Goal: Task Accomplishment & Management: Manage account settings

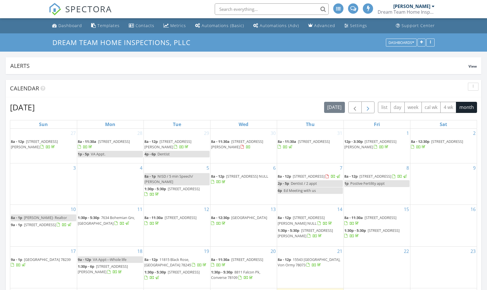
click at [370, 107] on span "button" at bounding box center [368, 107] width 7 height 7
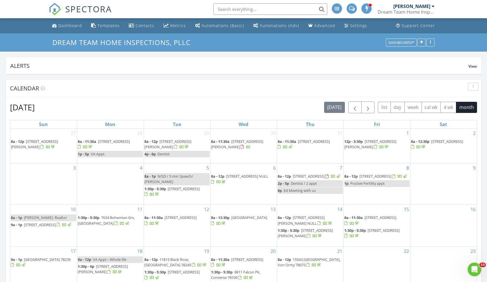
click at [369, 109] on span "button" at bounding box center [368, 107] width 7 height 7
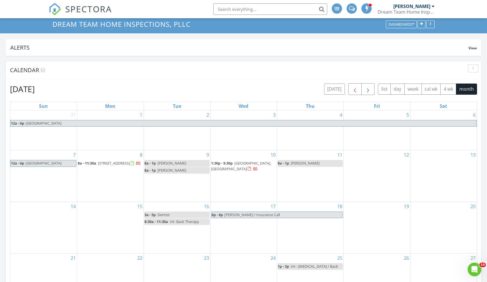
scroll to position [28, 0]
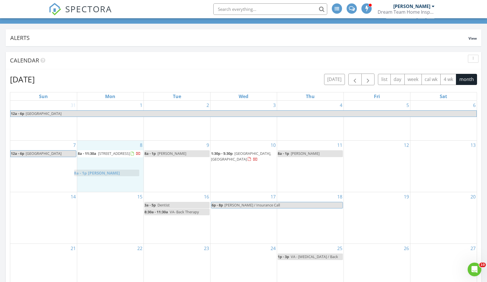
drag, startPoint x: 185, startPoint y: 163, endPoint x: 115, endPoint y: 173, distance: 71.1
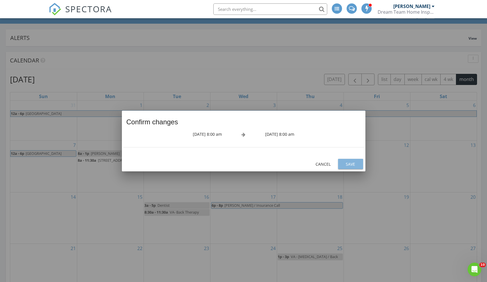
click at [349, 163] on div "Save" at bounding box center [351, 164] width 16 height 6
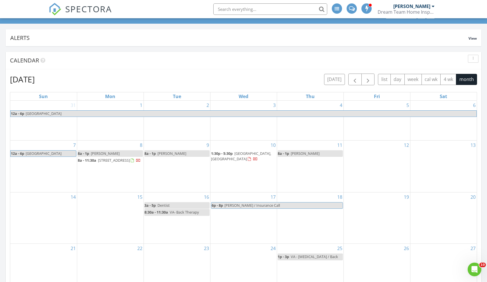
click at [122, 155] on link "8a - 1p Maria Ramos" at bounding box center [110, 153] width 65 height 7
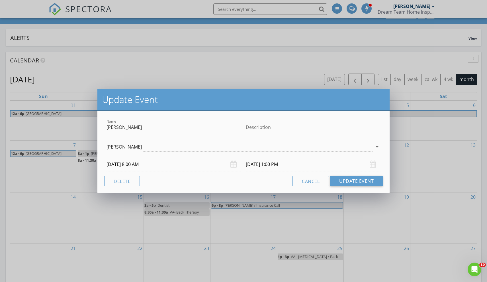
click at [140, 162] on input "09/08/2025 8:00 AM" at bounding box center [174, 164] width 135 height 14
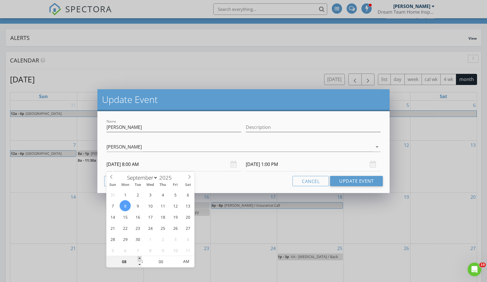
type input "09"
type input "09/08/2025 9:00 AM"
click at [139, 258] on span at bounding box center [140, 259] width 4 height 6
type input "10"
type input "09/08/2025 10:00 AM"
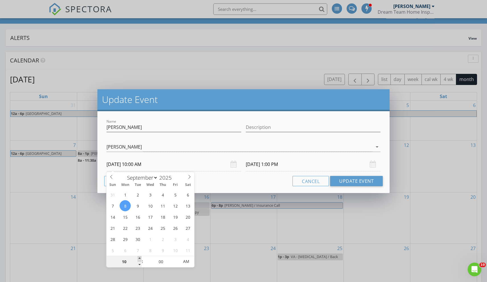
click at [139, 258] on span at bounding box center [140, 259] width 4 height 6
type input "11"
type input "09/08/2025 11:00 AM"
click at [139, 258] on span at bounding box center [140, 259] width 4 height 6
type input "12"
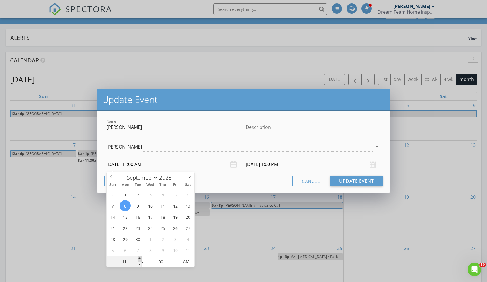
type input "09/08/2025 12:00 PM"
click at [139, 258] on span at bounding box center [140, 259] width 4 height 6
type input "09/08/2025 5:00 PM"
type input "01"
type input "09/08/2025 1:00 PM"
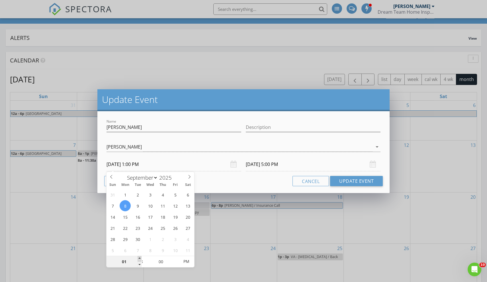
click at [139, 258] on span at bounding box center [140, 259] width 4 height 6
type input "09/08/2025 6:00 PM"
click at [351, 183] on button "Update Event" at bounding box center [356, 181] width 53 height 10
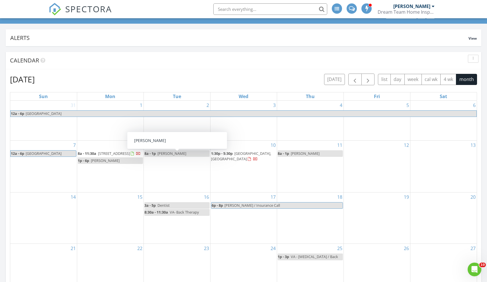
click at [175, 166] on div "9 8a - 1p Maira Venesula" at bounding box center [177, 166] width 66 height 52
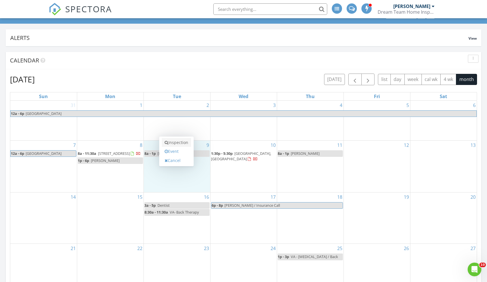
click at [182, 143] on link "Inspection" at bounding box center [176, 142] width 29 height 9
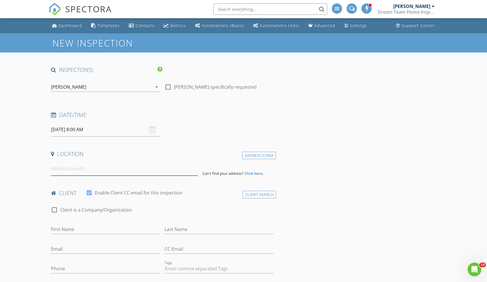
click at [65, 171] on input at bounding box center [124, 169] width 147 height 14
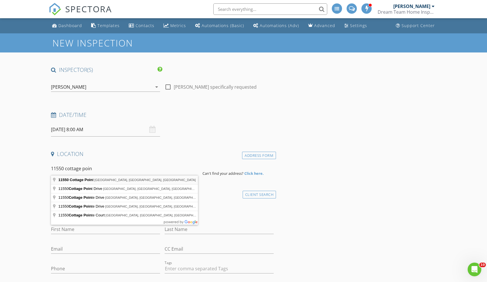
type input "11550 Cottage Point, San Antonio, TX, USA"
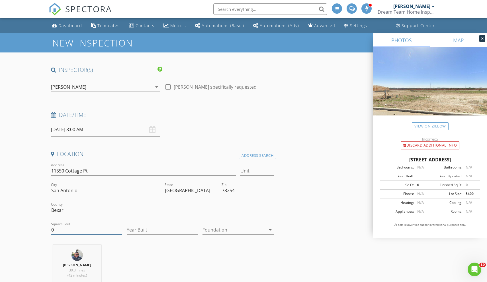
click at [75, 231] on input "0" at bounding box center [86, 229] width 71 height 9
type input "2810"
click at [145, 228] on input "Year Built" at bounding box center [162, 229] width 71 height 9
type input "2025"
click at [213, 232] on div at bounding box center [234, 229] width 63 height 9
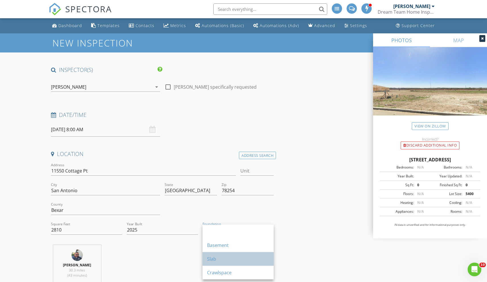
click at [213, 257] on div "Slab" at bounding box center [238, 258] width 62 height 7
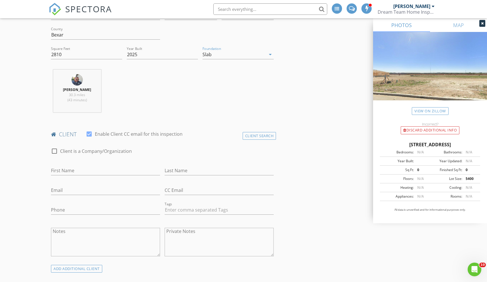
scroll to position [182, 0]
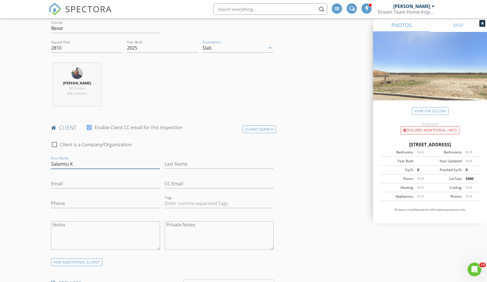
type input "Salamtu"
type input "Karabo"
type input "[EMAIL_ADDRESS][DOMAIN_NAME]"
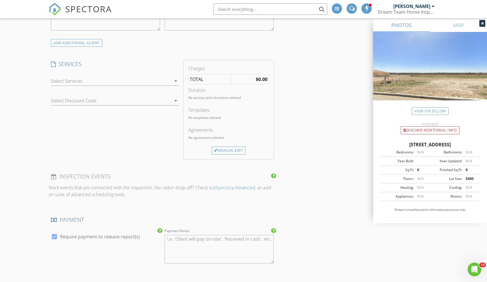
scroll to position [402, 0]
type input "[PHONE_NUMBER]"
click at [155, 78] on div at bounding box center [111, 79] width 120 height 9
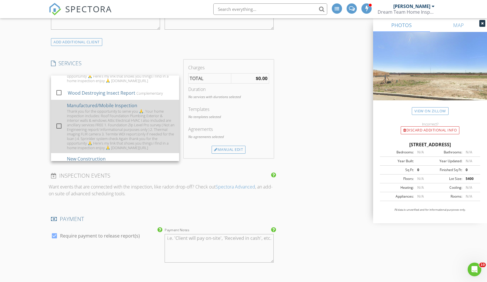
scroll to position [172, 0]
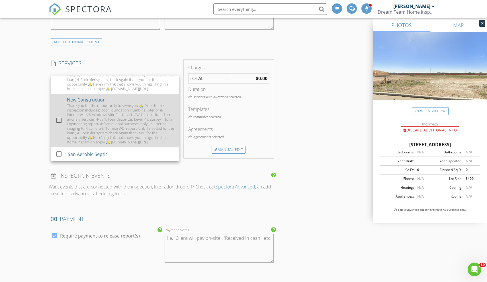
click at [120, 124] on div "Thank you for the opportunity to serve you 🙏. Your home inspection includes: Ro…" at bounding box center [121, 123] width 108 height 41
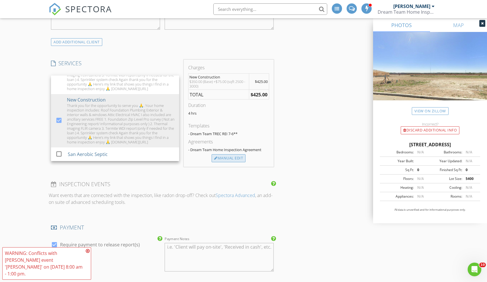
click at [219, 158] on div "Manual Edit" at bounding box center [229, 158] width 34 height 8
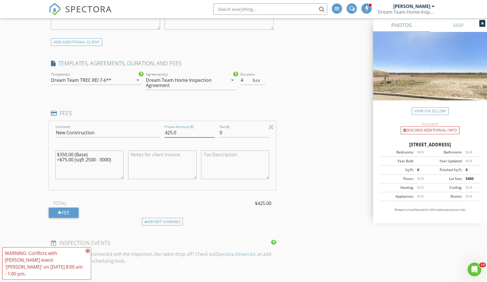
click at [177, 132] on input "425.0" at bounding box center [190, 132] width 50 height 9
type input "4"
type input "450"
drag, startPoint x: 113, startPoint y: 158, endPoint x: 37, endPoint y: 146, distance: 76.8
click at [37, 146] on div "New Inspection INSPECTOR(S) check_box RAFAEL DIAZ PRIMARY RAFAEL DIAZ arrow_dro…" at bounding box center [243, 195] width 487 height 1126
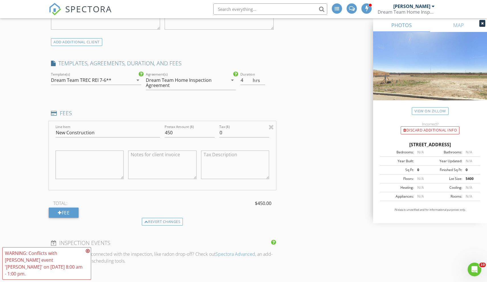
click at [87, 253] on icon at bounding box center [88, 250] width 4 height 5
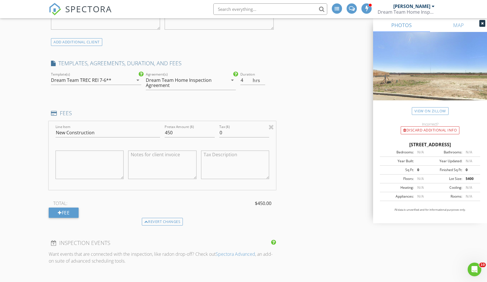
click at [82, 157] on textarea at bounding box center [90, 164] width 68 height 28
click at [66, 152] on textarea at bounding box center [90, 164] width 68 height 28
paste textarea "Dream Team Invoice Thank you for the opportunity to serve you 🙏. Your home insp…"
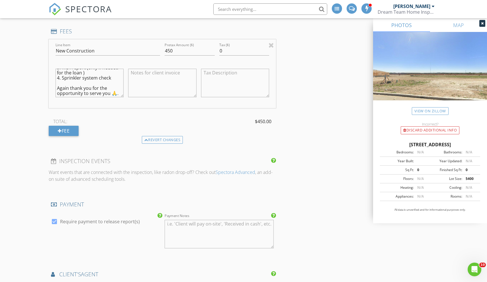
scroll to position [593, 0]
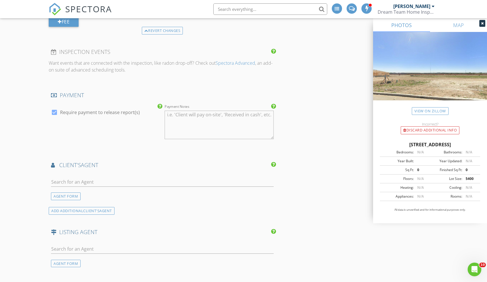
type textarea "Dream Team Invoice Thank you for the opportunity to serve you 🙏. Your home insp…"
click at [112, 181] on input "text" at bounding box center [162, 181] width 223 height 9
type input "Maira"
click at [118, 188] on li "Maira Valenzuela Malouff International Group" at bounding box center [162, 195] width 222 height 16
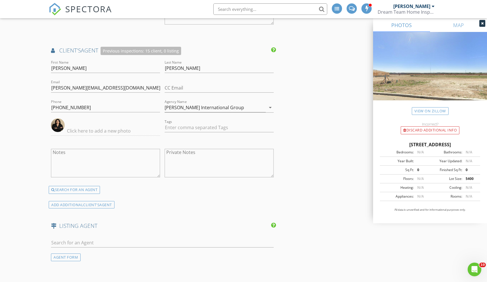
scroll to position [762, 0]
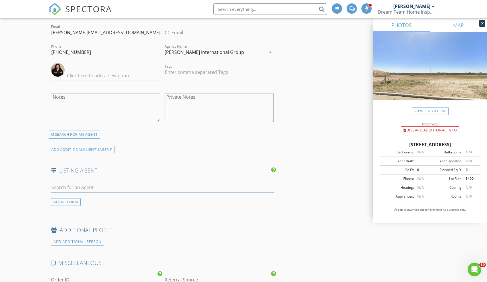
click at [108, 186] on input "text" at bounding box center [162, 187] width 223 height 9
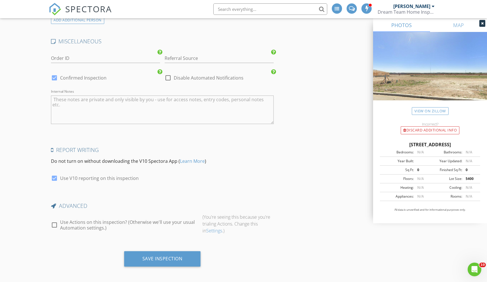
scroll to position [983, 0]
click at [148, 257] on div "Save Inspection" at bounding box center [162, 259] width 40 height 6
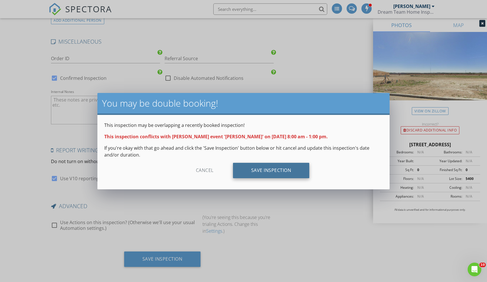
click at [268, 170] on div "Save Inspection" at bounding box center [271, 170] width 77 height 15
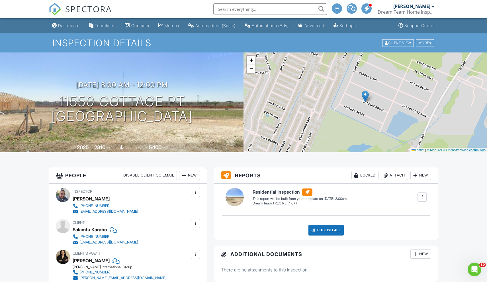
click at [70, 9] on span "SPECTORA" at bounding box center [88, 9] width 47 height 12
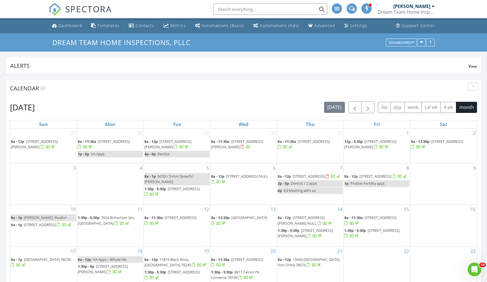
click at [370, 109] on span "button" at bounding box center [368, 107] width 7 height 7
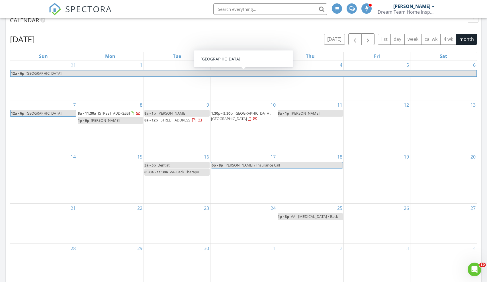
scroll to position [69, 0]
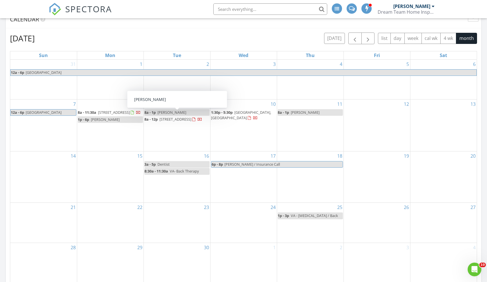
click at [170, 114] on span "Maira Venesula" at bounding box center [172, 112] width 29 height 5
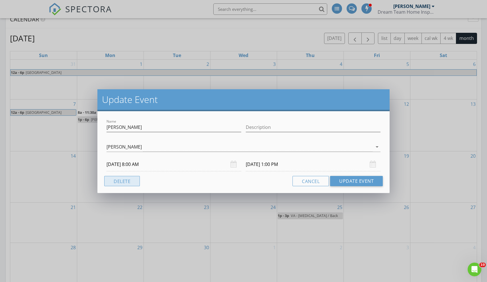
click at [132, 179] on button "Delete" at bounding box center [122, 181] width 36 height 10
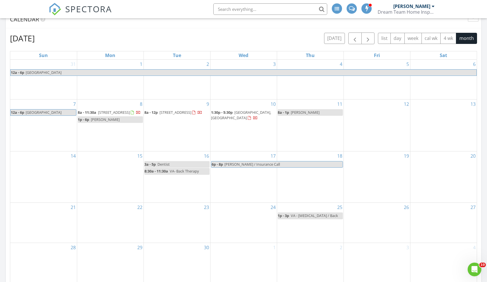
click at [357, 121] on div "12" at bounding box center [377, 125] width 66 height 52
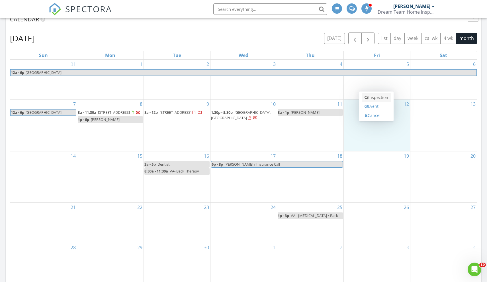
click at [377, 98] on link "Inspection" at bounding box center [376, 97] width 29 height 9
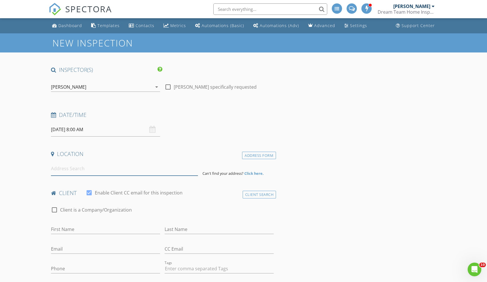
click at [70, 170] on input at bounding box center [124, 169] width 147 height 14
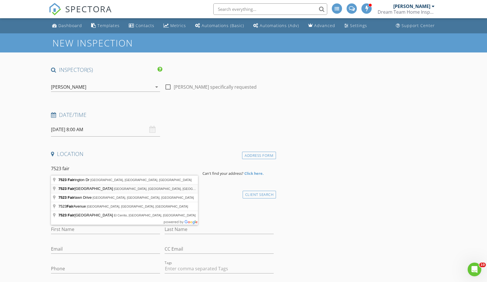
type input "7523 Fair Oaks Parkway, Boerne, TX, USA"
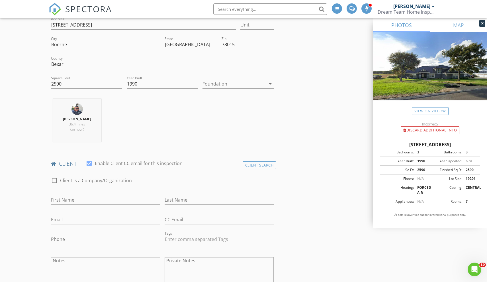
scroll to position [146, 0]
click at [236, 82] on div at bounding box center [234, 83] width 63 height 9
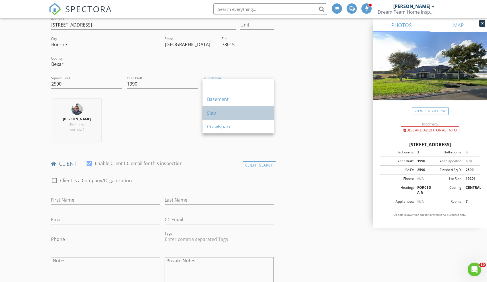
click at [216, 112] on div "Slab" at bounding box center [238, 112] width 62 height 7
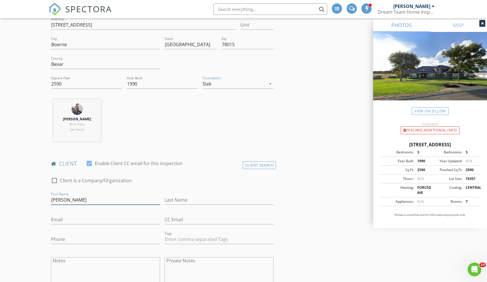
type input "Annie"
type input "Lefler"
type input "annielefler3@gmail.com"
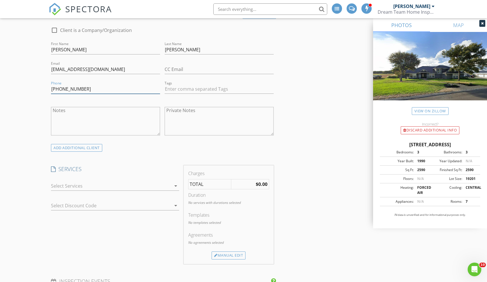
scroll to position [296, 0]
type input "337-292-4939"
click at [151, 181] on div at bounding box center [111, 185] width 120 height 9
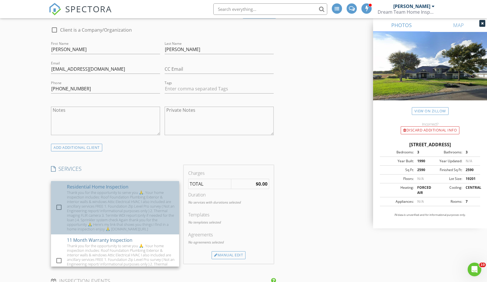
click at [130, 194] on div "Thank you for the opportunity to serve you 🙏. Your home inspection includes: Ro…" at bounding box center [121, 210] width 108 height 41
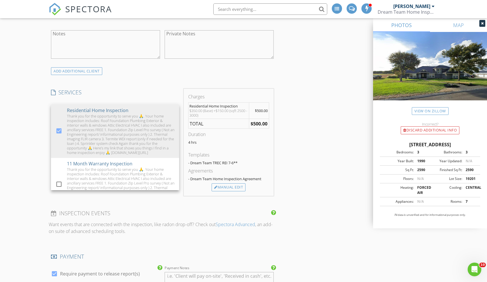
scroll to position [375, 0]
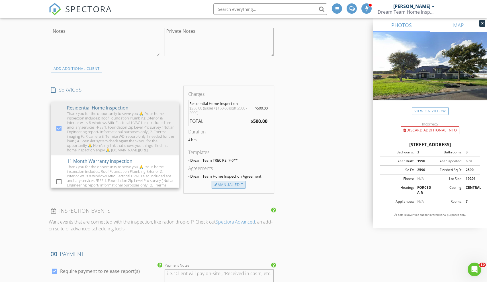
click at [229, 186] on div "Manual Edit" at bounding box center [229, 185] width 34 height 8
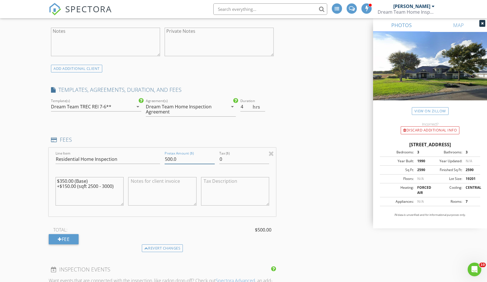
drag, startPoint x: 183, startPoint y: 157, endPoint x: 151, endPoint y: 157, distance: 31.6
click at [151, 157] on div "Line Item Residential Home Inspection Pretax Amount ($) 500.0 Tax ($) 0 $350.00…" at bounding box center [162, 182] width 227 height 69
type input "450"
drag, startPoint x: 116, startPoint y: 187, endPoint x: 47, endPoint y: 155, distance: 75.7
click at [46, 156] on div "New Inspection INSPECTOR(S) check_box RAFAEL DIAZ PRIMARY RAFAEL DIAZ arrow_dro…" at bounding box center [243, 221] width 487 height 1126
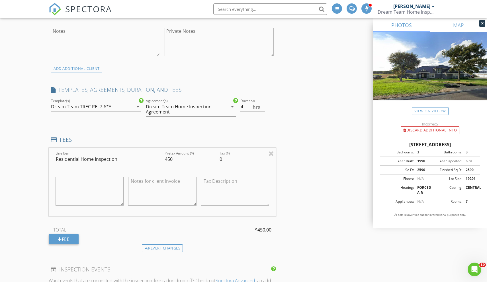
paste textarea "Dream Team Invoice Thank you for the opportunity to serve you 🙏. Your home insp…"
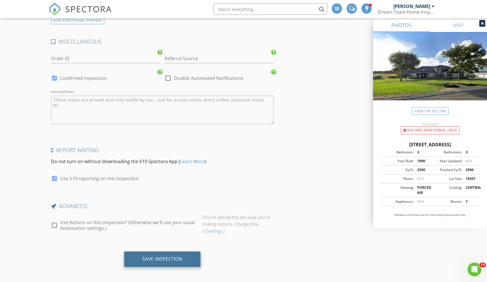
scroll to position [875, 0]
type textarea "Dream Team Invoice Thank you for the opportunity to serve you 🙏. Your home insp…"
click at [156, 259] on div "Save Inspection" at bounding box center [162, 259] width 40 height 6
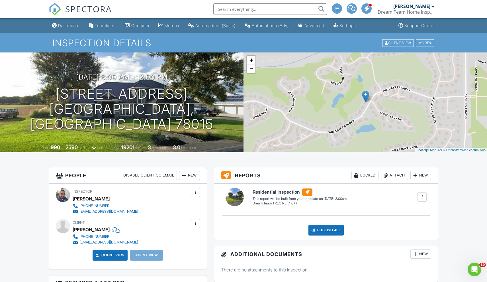
click at [95, 7] on span "SPECTORA" at bounding box center [88, 9] width 47 height 12
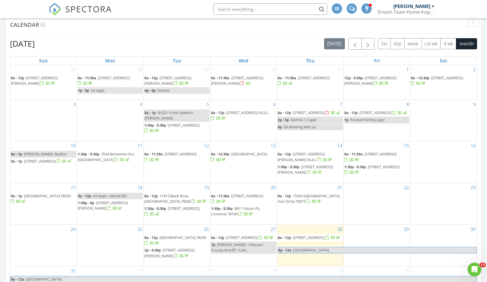
scroll to position [72, 0]
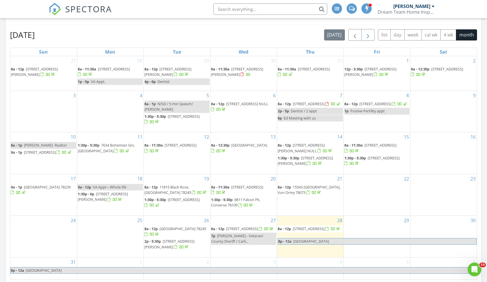
click at [370, 37] on span "button" at bounding box center [368, 35] width 7 height 7
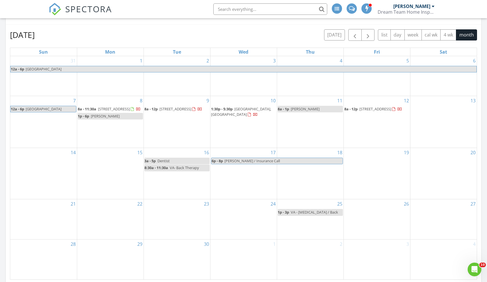
click at [119, 160] on div "15" at bounding box center [110, 173] width 66 height 51
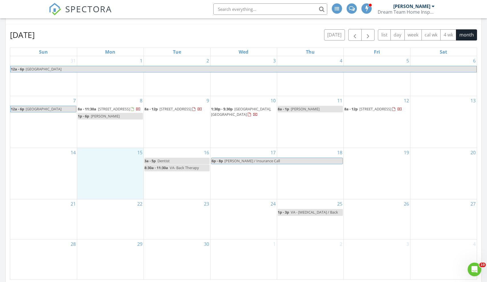
click at [120, 131] on div "8 8a - 11:30a 2107 Organ Pipe Cactus, San Antonio 78221 1p - 6p Maria Ramos" at bounding box center [110, 122] width 66 height 52
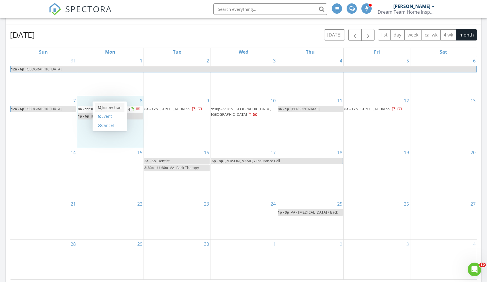
click at [116, 109] on link "Inspection" at bounding box center [109, 107] width 29 height 9
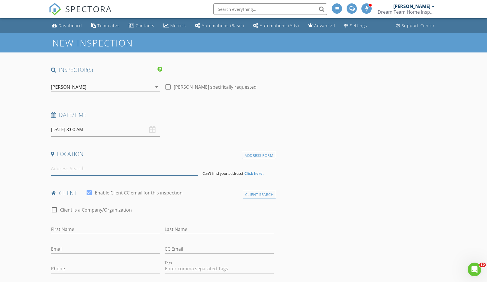
click at [95, 171] on input at bounding box center [124, 169] width 147 height 14
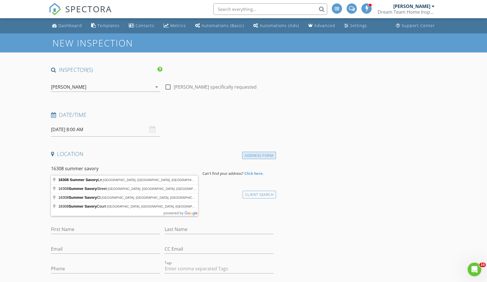
type input "16308 summer savory"
click at [253, 153] on div "Address Form" at bounding box center [259, 156] width 34 height 8
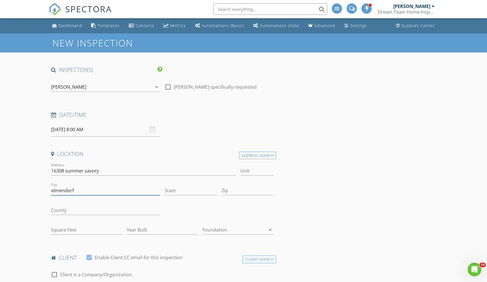
type input "elmendorf"
type input "[US_STATE]"
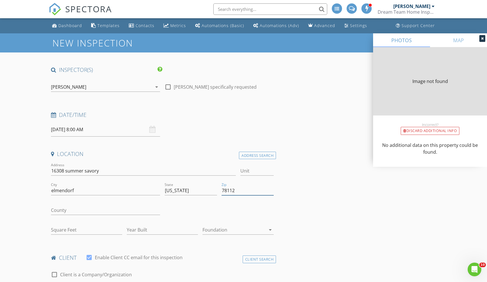
type input "78112"
click at [166, 190] on input "[US_STATE]" at bounding box center [191, 190] width 52 height 9
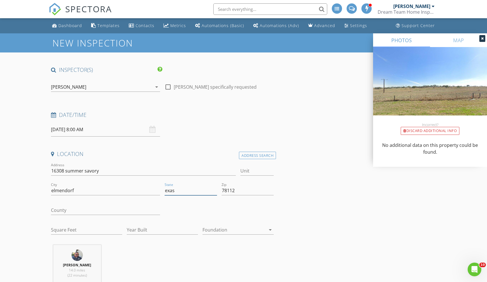
type input "[US_STATE]"
click at [53, 189] on input "elmendorf" at bounding box center [105, 190] width 109 height 9
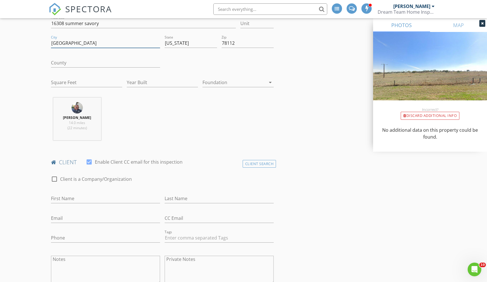
scroll to position [148, 0]
type input "[GEOGRAPHIC_DATA]"
type input "[PERSON_NAME]"
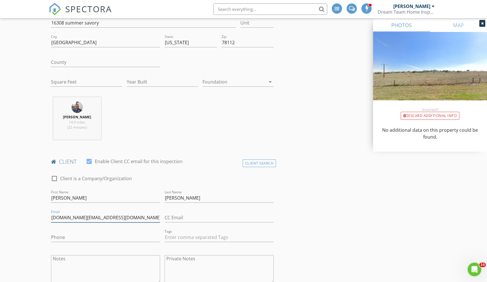
type input "[DOMAIN_NAME][EMAIL_ADDRESS][DOMAIN_NAME]"
type input "[EMAIL_ADDRESS][DOMAIN_NAME]"
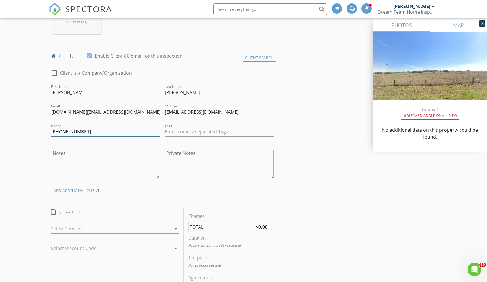
scroll to position [272, 0]
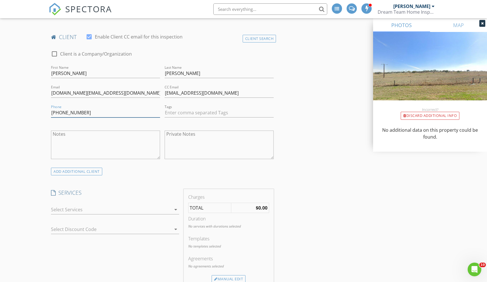
type input "[PHONE_NUMBER]"
click at [127, 209] on div at bounding box center [111, 209] width 120 height 9
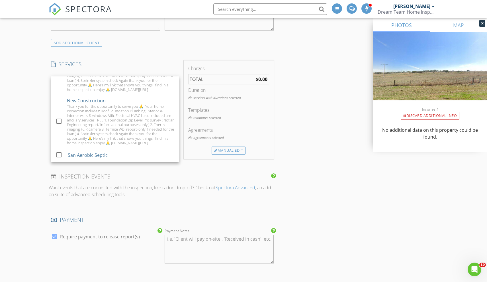
scroll to position [173, 0]
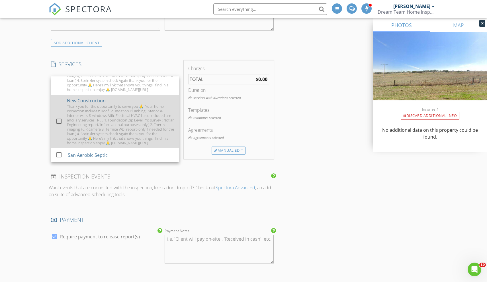
click at [155, 120] on div "Thank you for the opportunity to serve you 🙏. Your home inspection includes: Ro…" at bounding box center [121, 124] width 108 height 41
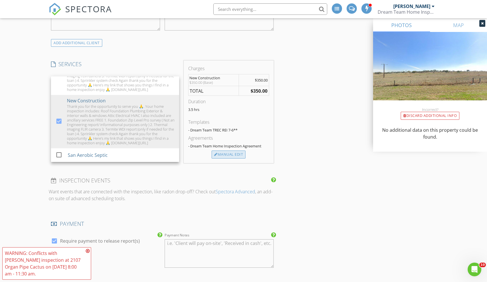
click at [222, 154] on div "Manual Edit" at bounding box center [229, 154] width 34 height 8
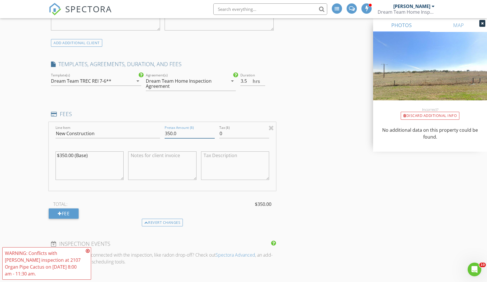
drag, startPoint x: 182, startPoint y: 131, endPoint x: 151, endPoint y: 132, distance: 31.1
click at [151, 132] on div "Line Item New Construction Pretax Amount ($) 350.0 Tax ($) 0 $350.00 (Base)" at bounding box center [162, 156] width 227 height 69
type input "450"
drag, startPoint x: 91, startPoint y: 155, endPoint x: 41, endPoint y: 154, distance: 50.2
click at [41, 154] on div "New Inspection INSPECTOR(S) check_box RAFAEL DIAZ PRIMARY RAFAEL DIAZ arrow_dro…" at bounding box center [243, 196] width 487 height 1126
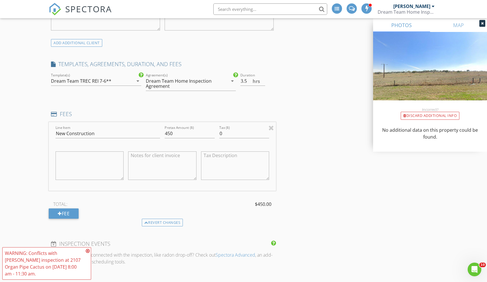
click at [60, 155] on textarea at bounding box center [90, 165] width 68 height 28
paste textarea "Dream Team Invoice Thank you for the opportunity to serve you 🙏. Your home insp…"
type textarea "Dream Team Invoice Thank you for the opportunity to serve you 🙏. Your home insp…"
click at [87, 251] on icon at bounding box center [88, 250] width 4 height 5
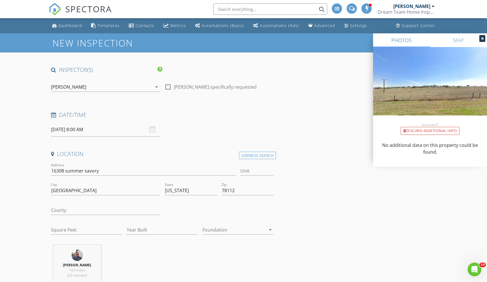
scroll to position [0, 0]
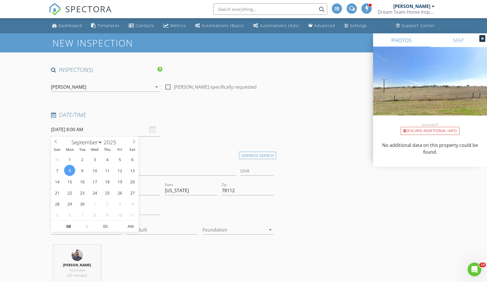
click at [89, 129] on input "09/08/2025 8:00 AM" at bounding box center [105, 129] width 109 height 14
type input "09"
type input "09/08/2025 9:00 AM"
click at [85, 222] on span at bounding box center [84, 223] width 4 height 6
type input "10"
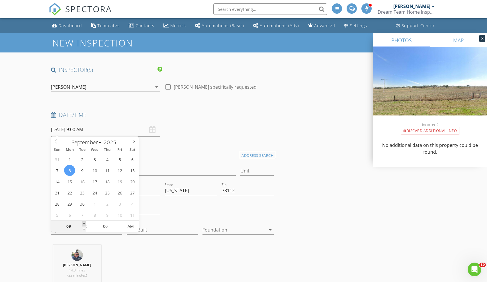
type input "09/08/2025 10:00 AM"
click at [85, 222] on span at bounding box center [84, 223] width 4 height 6
type input "11"
type input "09/08/2025 11:00 AM"
click at [85, 222] on span at bounding box center [84, 223] width 4 height 6
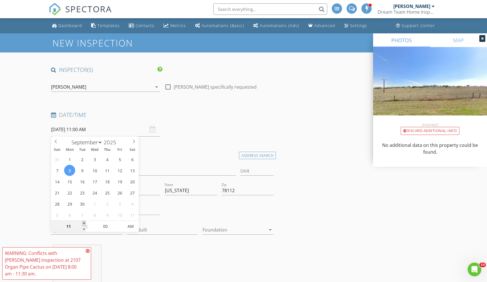
type input "12"
type input "09/08/2025 12:00 PM"
click at [85, 222] on span at bounding box center [84, 223] width 4 height 6
type input "01"
type input "[DATE] 1:00 PM"
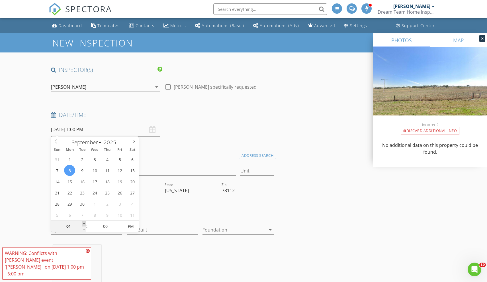
click at [85, 222] on span at bounding box center [84, 223] width 4 height 6
type input "05"
type input "09/08/2025 1:05 PM"
click at [121, 222] on span at bounding box center [121, 223] width 4 height 6
type input "10"
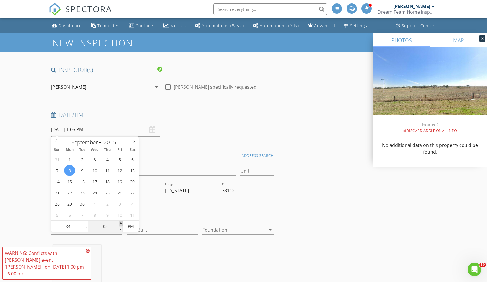
type input "09/08/2025 1:10 PM"
click at [121, 222] on span at bounding box center [121, 223] width 4 height 6
type input "15"
type input "09/08/2025 1:15 PM"
click at [121, 222] on span at bounding box center [121, 223] width 4 height 6
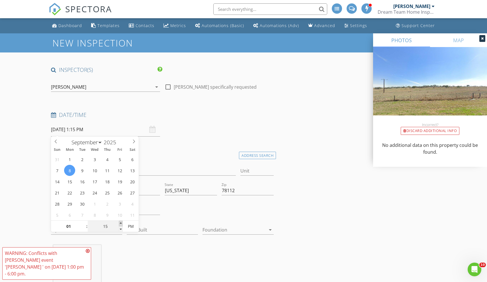
type input "20"
type input "09/08/2025 1:20 PM"
click at [121, 222] on span at bounding box center [121, 223] width 4 height 6
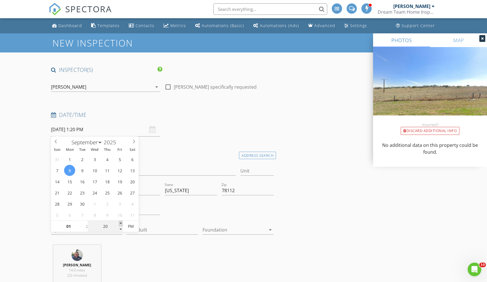
type input "25"
type input "09/08/2025 1:25 PM"
click at [121, 222] on span at bounding box center [121, 223] width 4 height 6
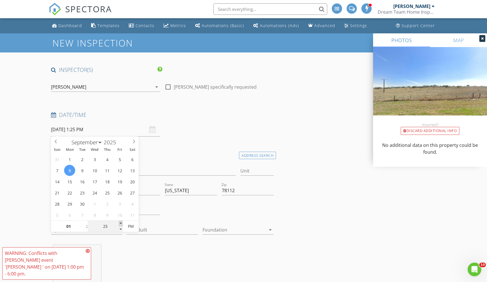
type input "30"
type input "09/08/2025 1:30 PM"
click at [121, 222] on span at bounding box center [121, 223] width 4 height 6
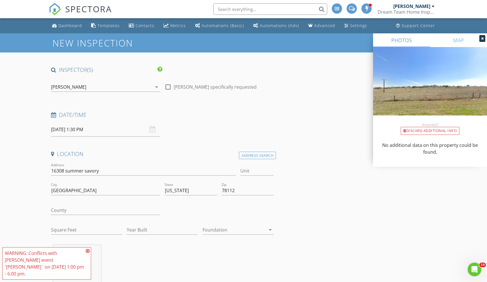
click at [231, 250] on div "RAFAEL DIAZ 14.0 miles (22 minutes)" at bounding box center [162, 268] width 227 height 47
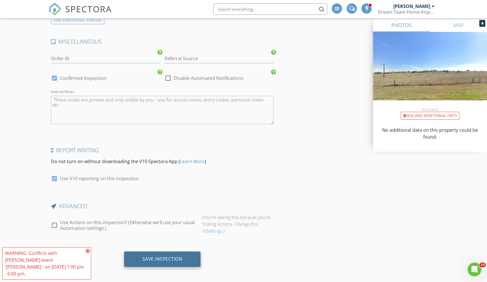
scroll to position [875, 0]
click at [150, 256] on div "Save Inspection" at bounding box center [162, 259] width 40 height 6
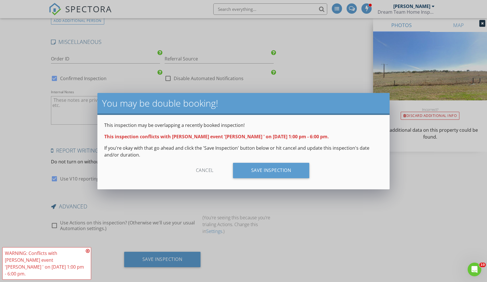
click at [207, 171] on div "Cancel" at bounding box center [205, 170] width 54 height 15
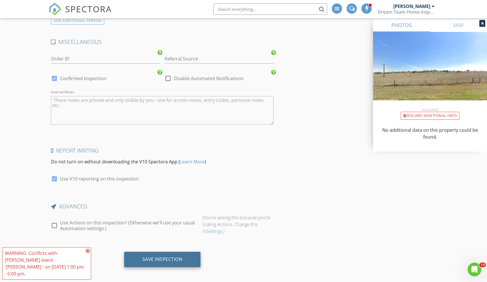
click at [158, 256] on div "Save Inspection" at bounding box center [162, 259] width 40 height 6
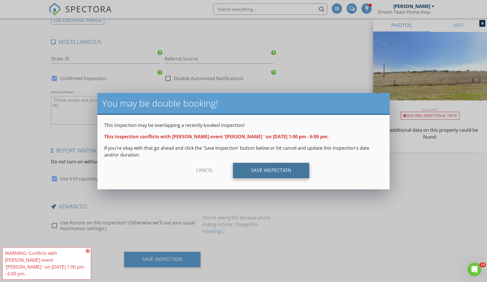
click at [283, 172] on div "Save Inspection" at bounding box center [271, 170] width 77 height 15
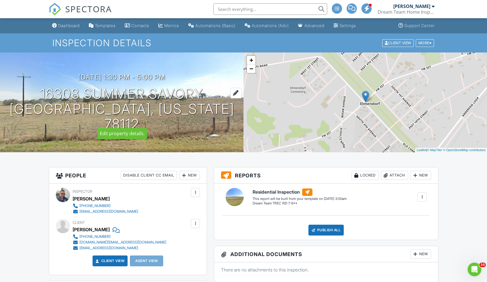
click at [187, 113] on h1 "16308 summer savory [GEOGRAPHIC_DATA], [US_STATE] 78112" at bounding box center [121, 108] width 225 height 45
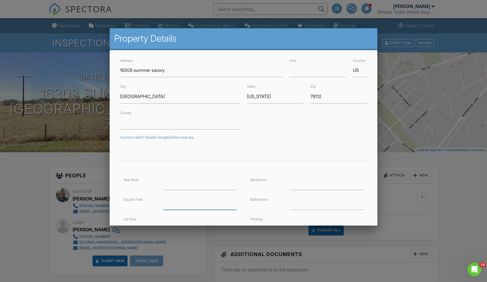
click at [176, 206] on input "number" at bounding box center [199, 203] width 73 height 14
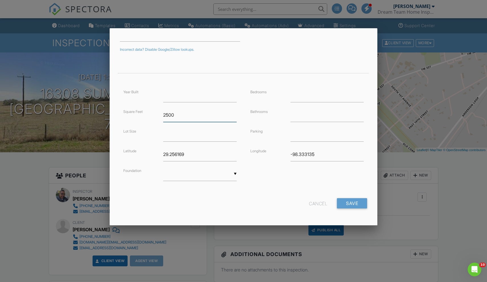
scroll to position [87, 0]
type input "2500"
click at [347, 202] on input "Save" at bounding box center [352, 204] width 30 height 10
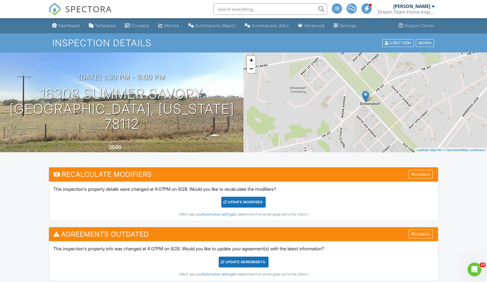
click at [239, 258] on div "Update Agreements" at bounding box center [244, 261] width 50 height 11
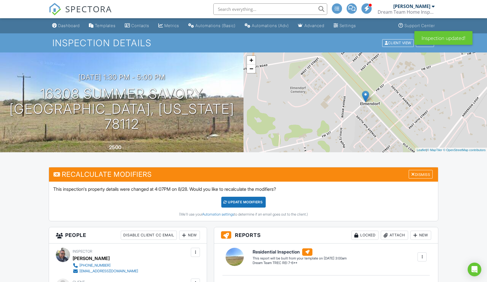
click at [246, 203] on div "UPDATE Modifiers" at bounding box center [243, 202] width 45 height 11
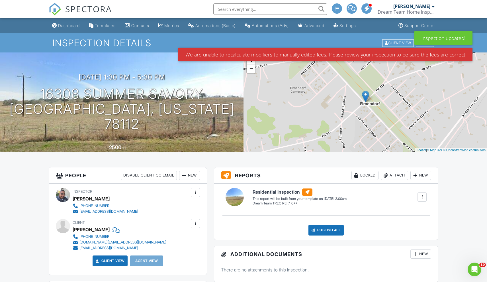
click at [89, 10] on span "SPECTORA" at bounding box center [88, 9] width 47 height 12
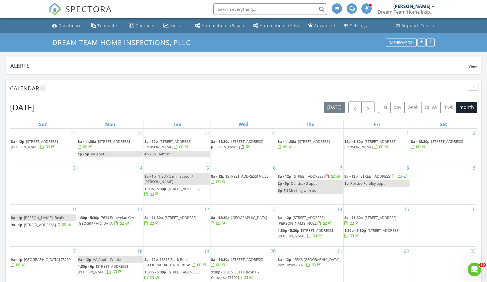
click at [368, 108] on span "button" at bounding box center [368, 107] width 7 height 7
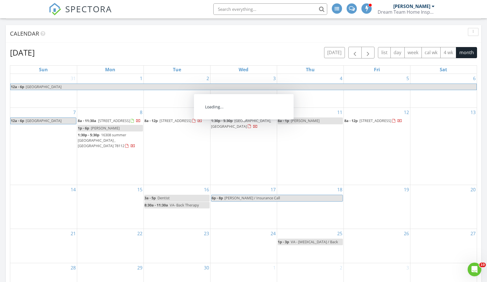
scroll to position [65, 0]
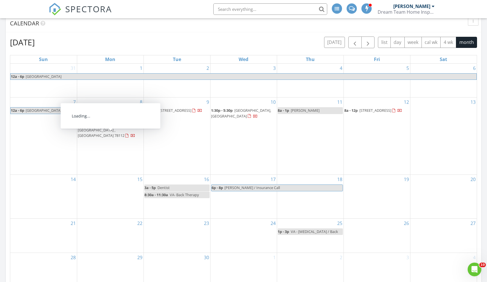
click at [103, 120] on span "[PERSON_NAME]" at bounding box center [105, 117] width 29 height 5
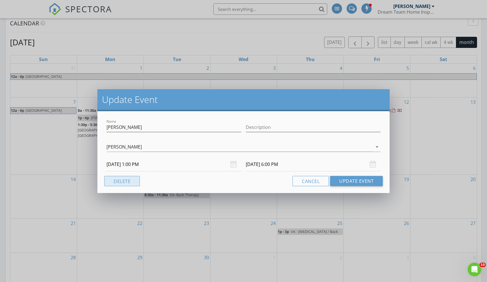
click at [118, 182] on button "Delete" at bounding box center [122, 181] width 36 height 10
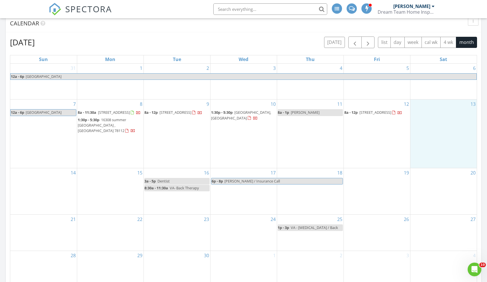
click at [426, 113] on div "13" at bounding box center [444, 133] width 67 height 68
click at [441, 100] on link "Event" at bounding box center [442, 98] width 29 height 9
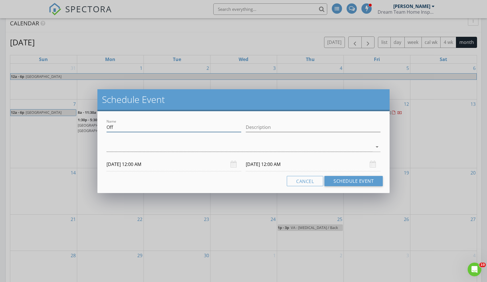
click at [179, 127] on input "Off" at bounding box center [174, 126] width 135 height 9
type input "O"
type input "[PERSON_NAME] [PERSON_NAME] --FNA"
click at [162, 148] on div at bounding box center [240, 146] width 266 height 9
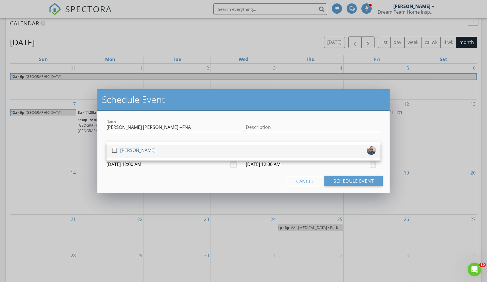
click at [161, 149] on div "check_box_outline_blank [PERSON_NAME]" at bounding box center [243, 151] width 265 height 11
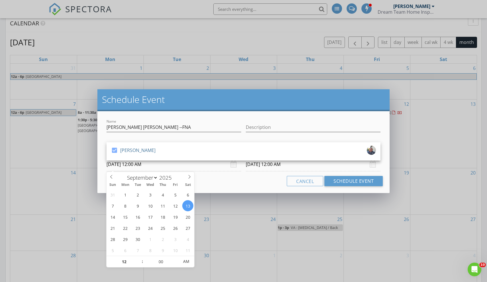
click at [144, 164] on input "[DATE] 12:00 AM" at bounding box center [174, 164] width 135 height 14
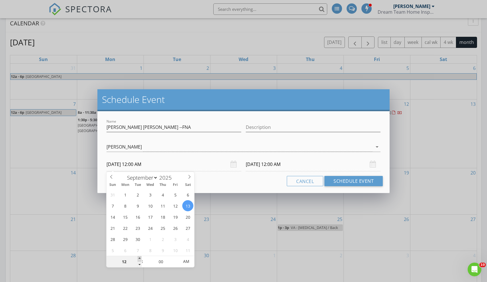
type input "01"
type input "[DATE] 1:00 AM"
click at [140, 257] on span at bounding box center [140, 259] width 4 height 6
type input "[DATE] 1:00 AM"
type input "02"
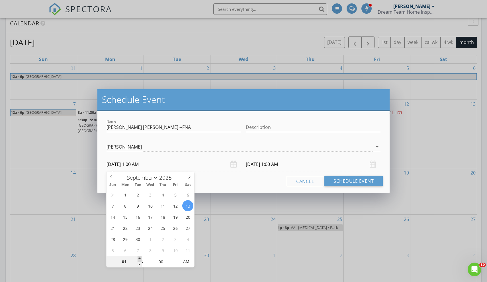
type input "[DATE] 2:00 AM"
click at [140, 257] on span at bounding box center [140, 259] width 4 height 6
type input "03"
type input "[DATE] 3:00 AM"
click at [140, 257] on span at bounding box center [140, 259] width 4 height 6
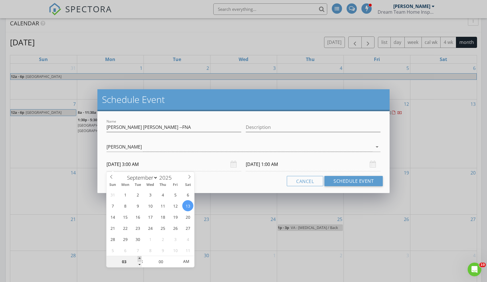
type input "[DATE] 3:00 AM"
type input "04"
type input "[DATE] 4:00 AM"
click at [140, 257] on span at bounding box center [140, 259] width 4 height 6
type input "[DATE] 4:00 AM"
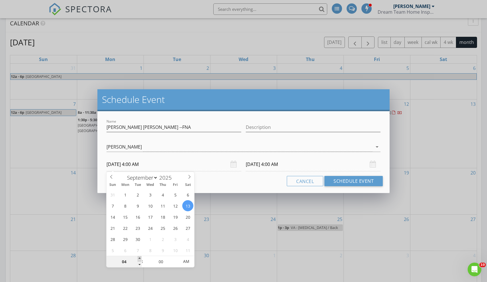
type input "05"
type input "[DATE] 5:00 AM"
click at [140, 257] on span at bounding box center [140, 259] width 4 height 6
type input "06"
type input "[DATE] 6:00 AM"
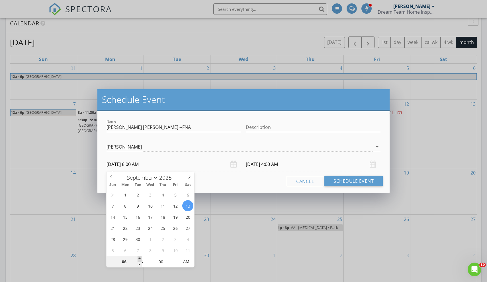
click at [140, 257] on span at bounding box center [140, 259] width 4 height 6
type input "07"
type input "[DATE] 7:00 AM"
click at [140, 257] on span at bounding box center [140, 259] width 4 height 6
type input "[DATE] 7:00 AM"
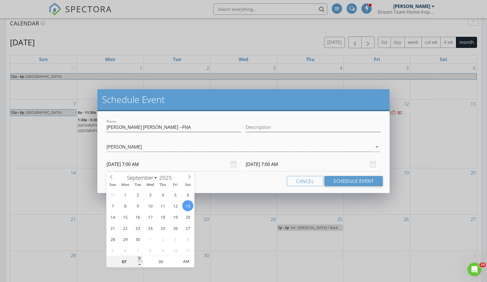
type input "08"
type input "[DATE] 8:00 AM"
click at [140, 257] on span at bounding box center [140, 259] width 4 height 6
type input "[DATE] 8:00 AM"
type input "09"
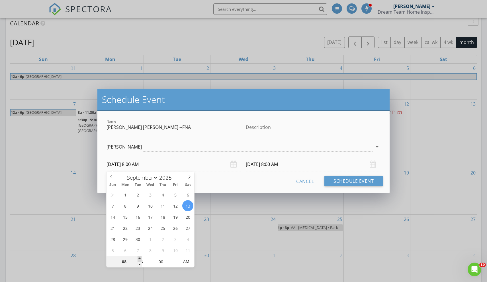
type input "[DATE] 9:00 AM"
click at [140, 257] on span at bounding box center [140, 259] width 4 height 6
type input "[DATE] 9:00 AM"
type input "10"
type input "[DATE] 10:00 AM"
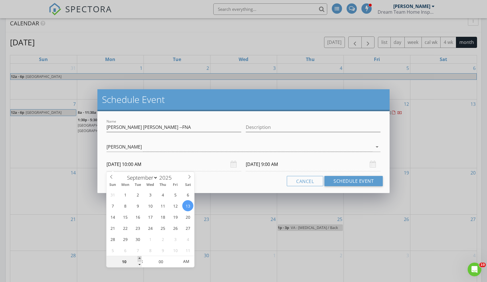
click at [140, 257] on span at bounding box center [140, 259] width 4 height 6
click at [270, 164] on input "[DATE] 10:00 AM" at bounding box center [313, 164] width 135 height 14
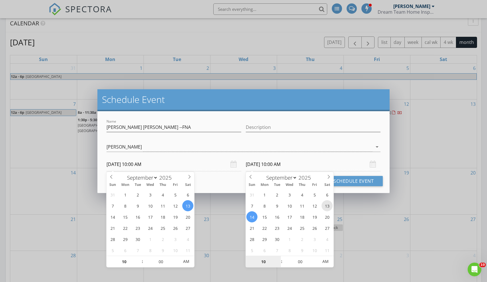
type input "[DATE] 10:00 AM"
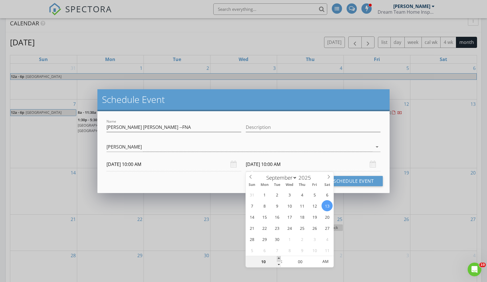
type input "11"
type input "[DATE] 11:00 AM"
click at [280, 257] on span at bounding box center [279, 259] width 4 height 6
type input "12"
type input "[DATE] 12:00 PM"
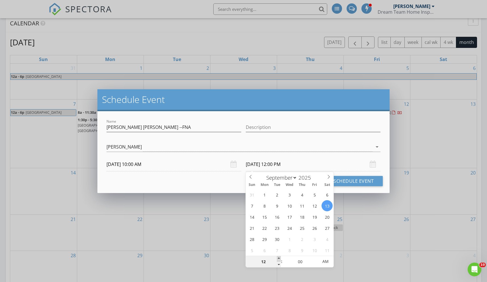
click at [280, 257] on span at bounding box center [279, 259] width 4 height 6
type input "01"
type input "[DATE] 1:00 PM"
click at [280, 257] on span at bounding box center [279, 259] width 4 height 6
type input "12"
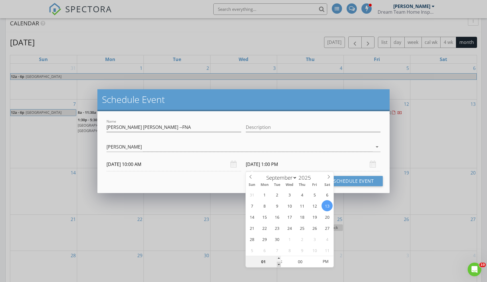
type input "[DATE] 12:00 PM"
click at [280, 262] on span at bounding box center [279, 265] width 4 height 6
type input "11"
type input "[DATE] 11:00 AM"
click at [280, 262] on span at bounding box center [279, 265] width 4 height 6
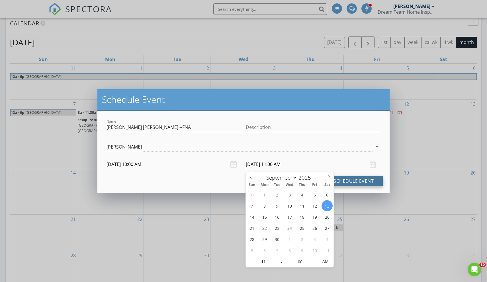
click at [356, 178] on button "Schedule Event" at bounding box center [353, 181] width 58 height 10
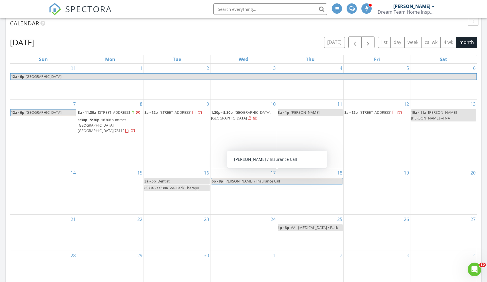
click at [289, 178] on span "[PERSON_NAME] / Insurance Call" at bounding box center [283, 181] width 119 height 6
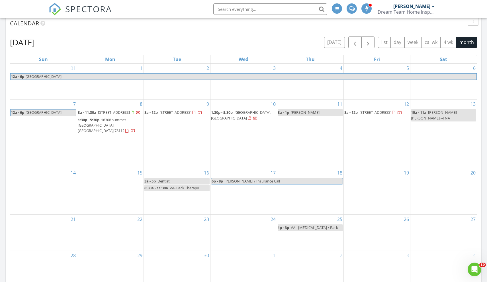
click at [169, 215] on div at bounding box center [243, 141] width 487 height 282
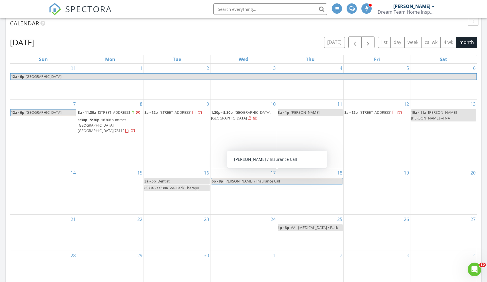
click at [256, 178] on span "[PERSON_NAME] / Insurance Call" at bounding box center [252, 180] width 56 height 5
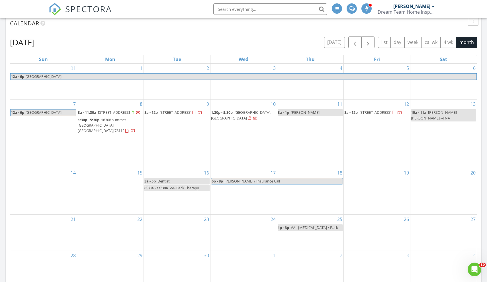
click at [410, 160] on div at bounding box center [243, 141] width 487 height 282
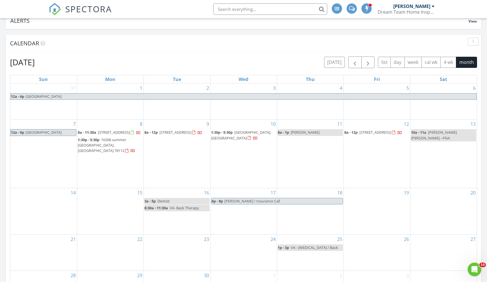
scroll to position [46, 0]
